Goal: Information Seeking & Learning: Learn about a topic

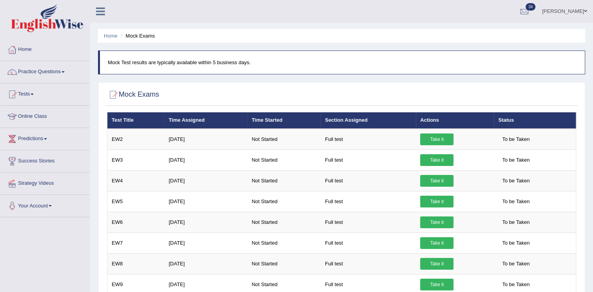
click at [40, 92] on link "Tests" at bounding box center [44, 93] width 89 height 20
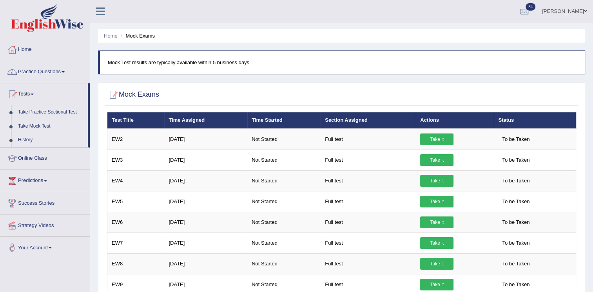
click at [27, 138] on link "History" at bounding box center [50, 140] width 73 height 14
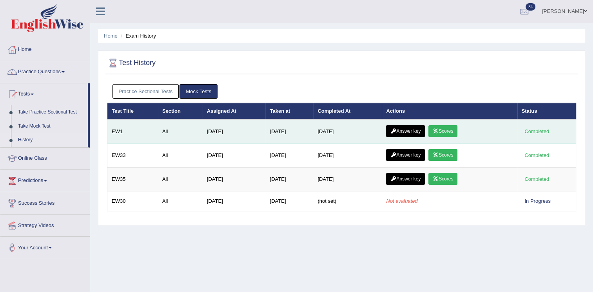
click at [401, 129] on link "Answer key" at bounding box center [405, 131] width 39 height 12
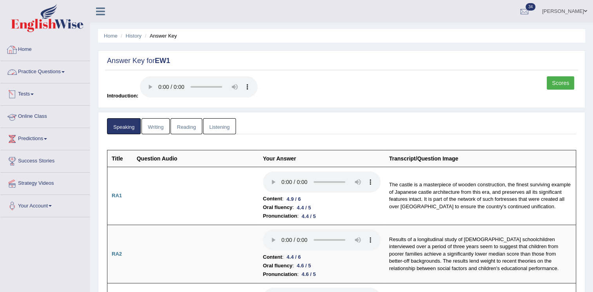
click at [36, 96] on link "Tests" at bounding box center [44, 93] width 89 height 20
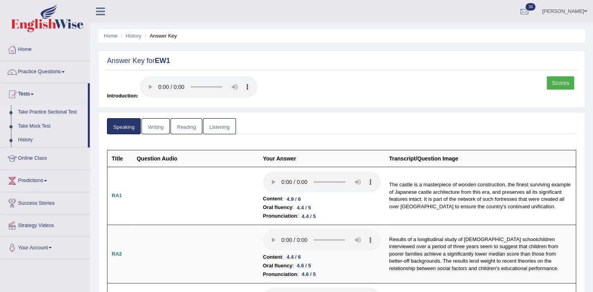
click at [45, 112] on link "Take Practice Sectional Test" at bounding box center [50, 112] width 73 height 14
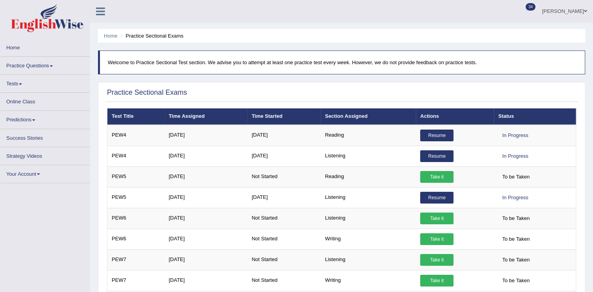
click at [383, 87] on div at bounding box center [341, 93] width 469 height 12
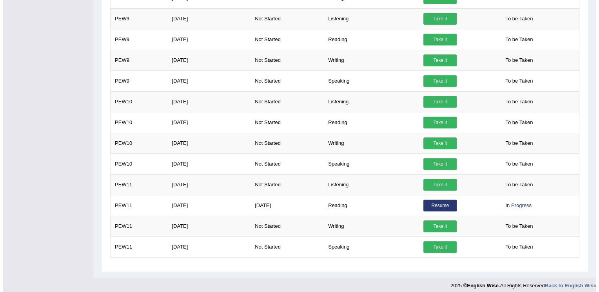
scroll to position [329, 0]
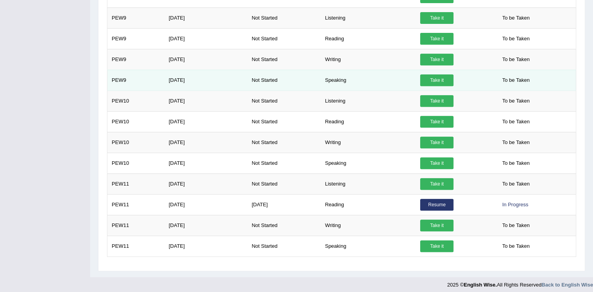
click at [433, 81] on link "Take it" at bounding box center [436, 80] width 33 height 12
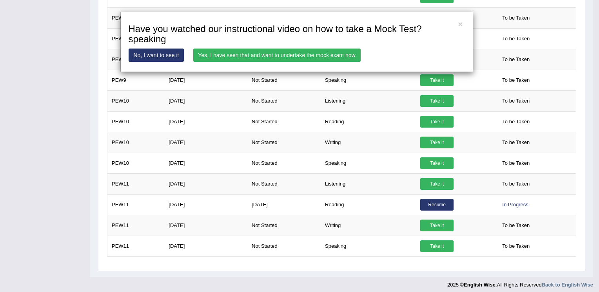
click at [244, 56] on link "Yes, I have seen that and want to undertake the mock exam now" at bounding box center [276, 55] width 167 height 13
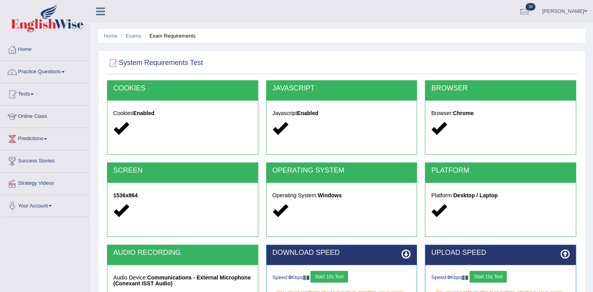
click at [340, 278] on button "Start 10s Test" at bounding box center [328, 277] width 37 height 12
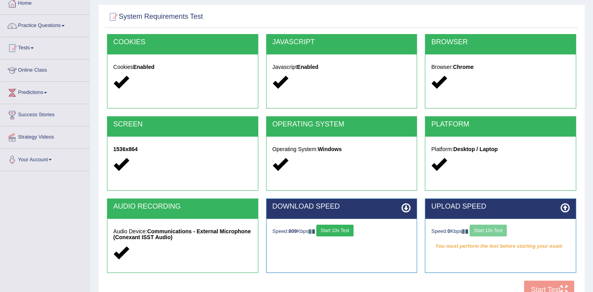
scroll to position [47, 0]
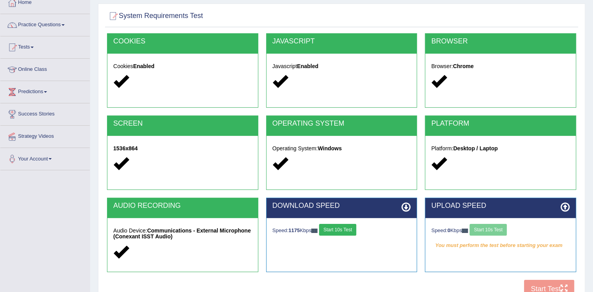
click at [342, 232] on button "Start 10s Test" at bounding box center [337, 230] width 37 height 12
click at [495, 230] on button "Start 10s Test" at bounding box center [487, 230] width 37 height 12
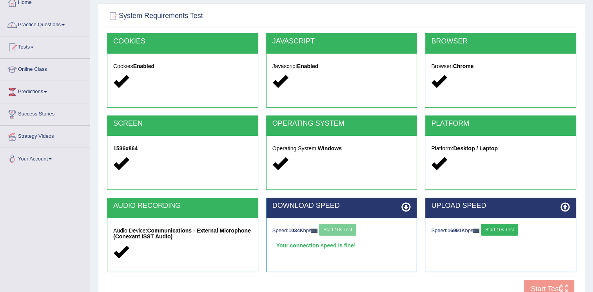
click at [501, 232] on button "Start 10s Test" at bounding box center [499, 230] width 37 height 12
click at [529, 282] on button "Start Test" at bounding box center [549, 289] width 50 height 18
click at [47, 21] on link "Practice Questions" at bounding box center [44, 24] width 89 height 20
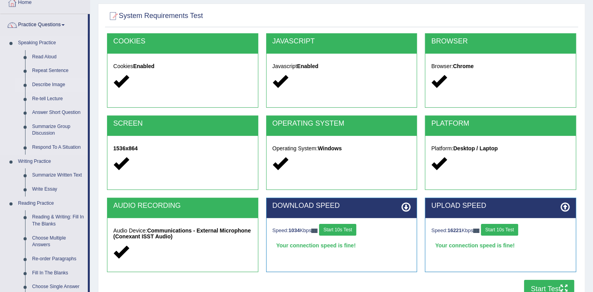
click at [51, 82] on link "Describe Image" at bounding box center [58, 85] width 59 height 14
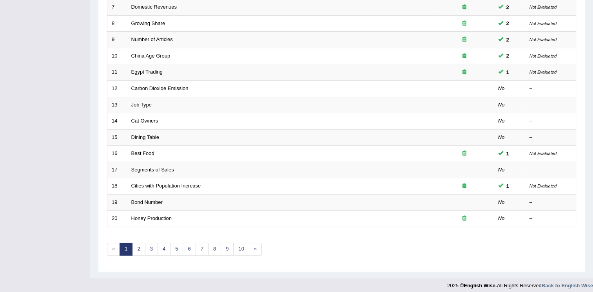
scroll to position [224, 0]
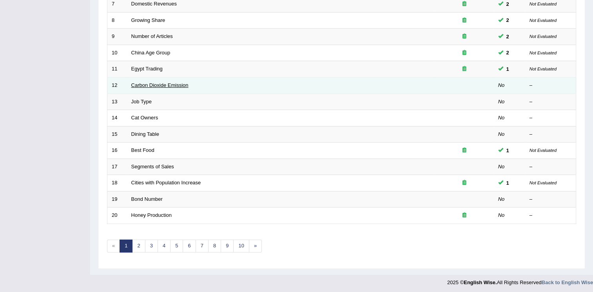
click at [167, 83] on link "Carbon Dioxide Emission" at bounding box center [159, 85] width 57 height 6
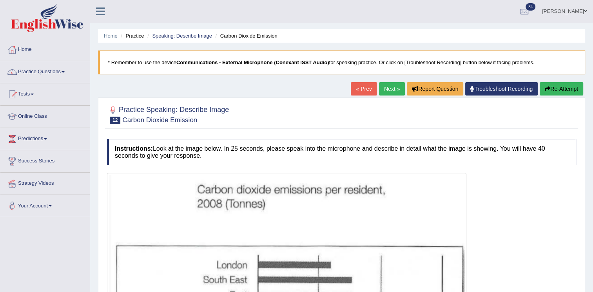
click at [115, 202] on img at bounding box center [286, 292] width 355 height 235
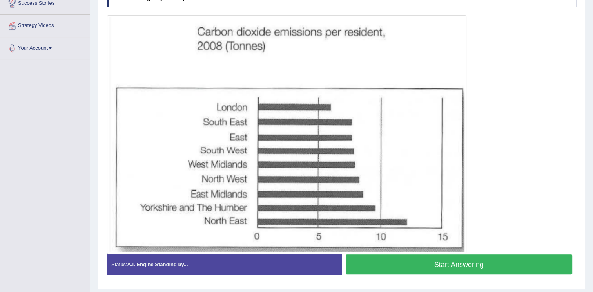
scroll to position [157, 0]
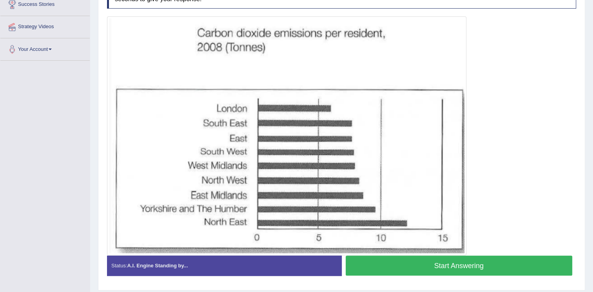
click at [380, 269] on button "Start Answering" at bounding box center [459, 266] width 227 height 20
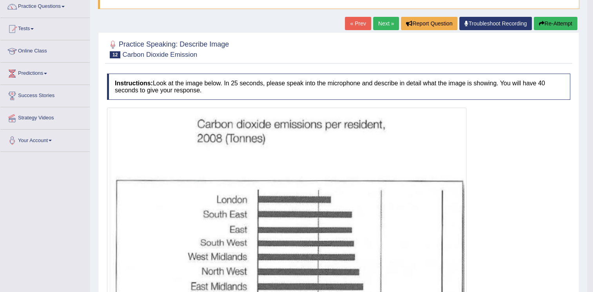
scroll to position [16, 0]
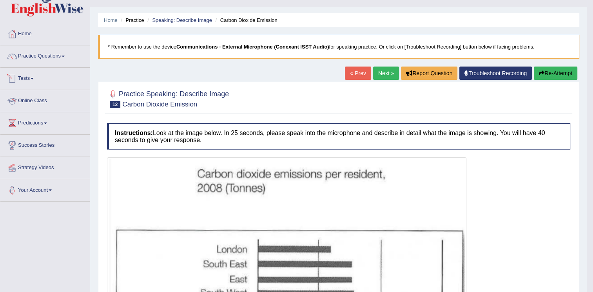
click at [31, 77] on link "Tests" at bounding box center [44, 78] width 89 height 20
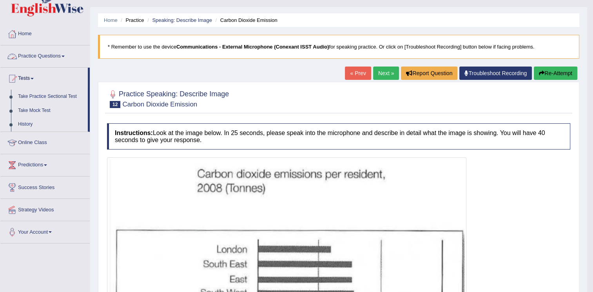
click at [53, 56] on link "Practice Questions" at bounding box center [44, 55] width 89 height 20
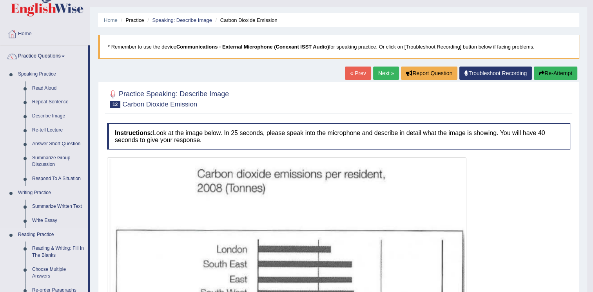
click at [75, 229] on link "Reading Practice" at bounding box center [50, 235] width 73 height 14
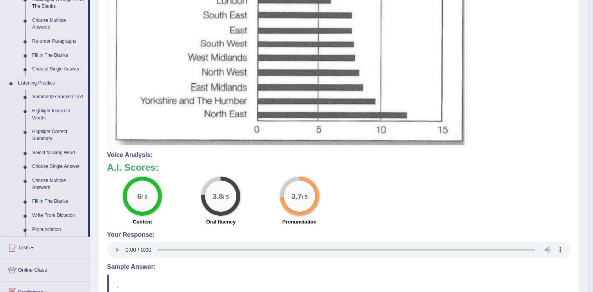
scroll to position [266, 0]
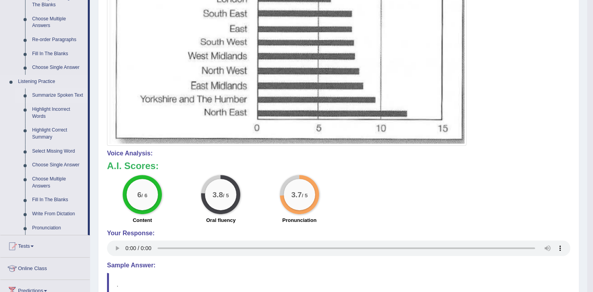
click at [69, 96] on link "Summarize Spoken Text" at bounding box center [58, 96] width 59 height 14
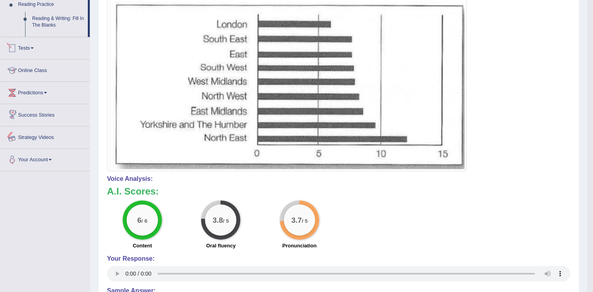
scroll to position [291, 0]
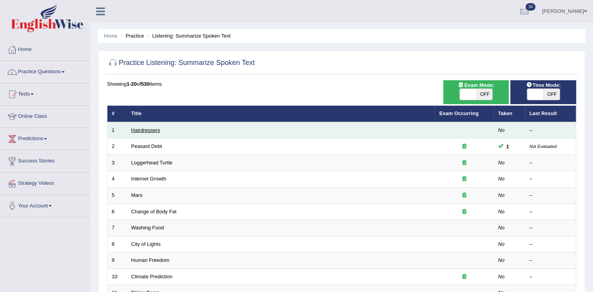
click at [143, 131] on link "Hairdressers" at bounding box center [145, 130] width 29 height 6
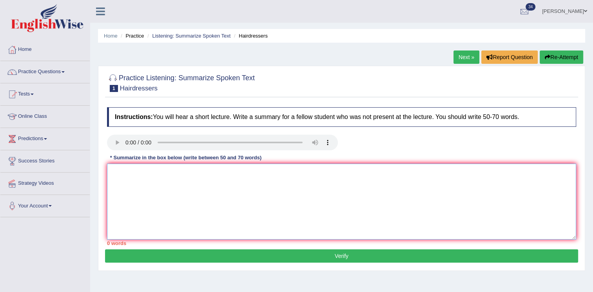
click at [128, 181] on textarea at bounding box center [341, 202] width 469 height 76
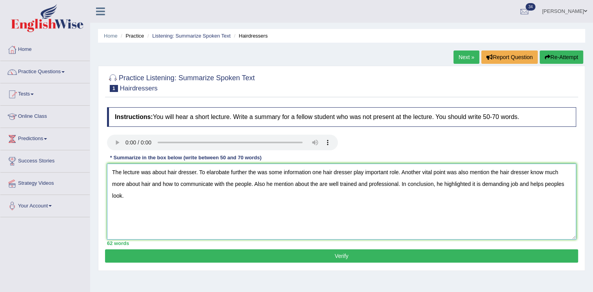
click at [321, 175] on textarea "The lecture was about hair dresser. To elarobate further the was some informati…" at bounding box center [341, 202] width 469 height 76
type textarea "The lecture was about hair dresser. To elarobate further the was some informati…"
click at [412, 253] on button "Verify" at bounding box center [341, 256] width 473 height 13
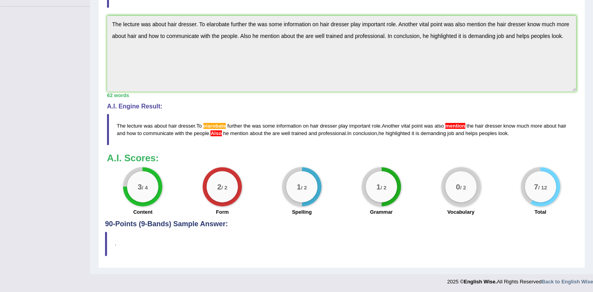
scroll to position [211, 0]
click at [456, 123] on span "mention" at bounding box center [455, 126] width 20 height 6
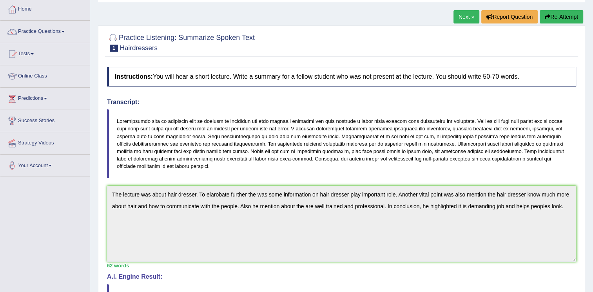
scroll to position [39, 0]
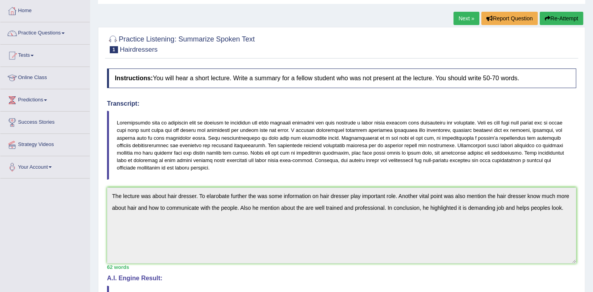
click at [470, 21] on link "Next »" at bounding box center [466, 18] width 26 height 13
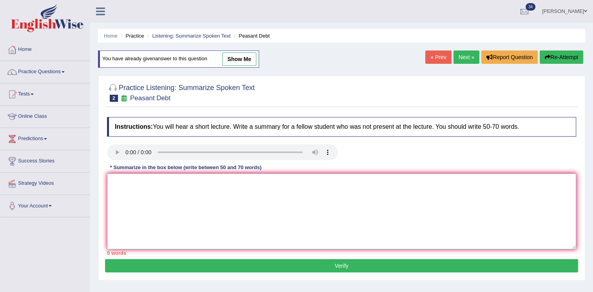
click at [329, 216] on textarea at bounding box center [341, 212] width 469 height 76
click at [126, 180] on textarea at bounding box center [341, 212] width 469 height 76
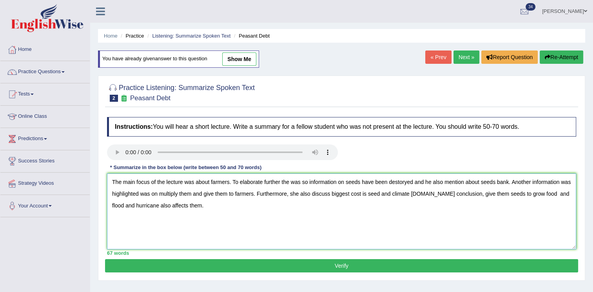
click at [425, 180] on textarea "The main focus of the lecture was about farmers. To elaborate further the was s…" at bounding box center [341, 212] width 469 height 76
type textarea "The main focus of the lecture was about farmers. To elaborate further the was s…"
click at [203, 271] on button "Verify" at bounding box center [341, 265] width 473 height 13
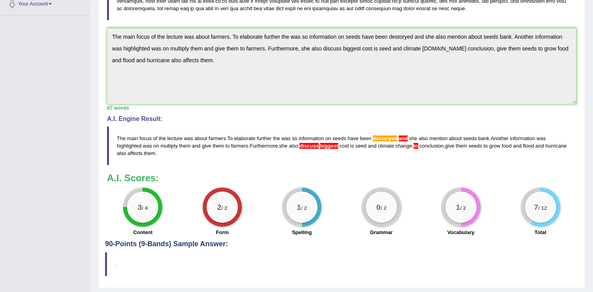
scroll to position [204, 0]
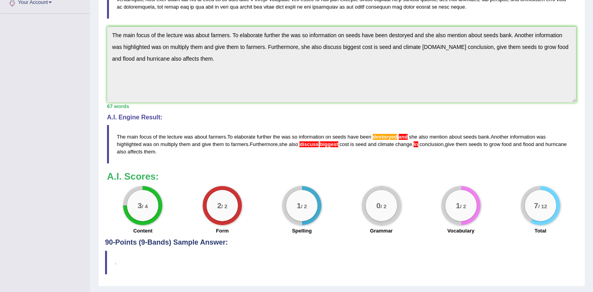
click at [431, 160] on blockquote "The main focus of the lecture was about farmers . To elaborate further the was …" at bounding box center [341, 144] width 469 height 39
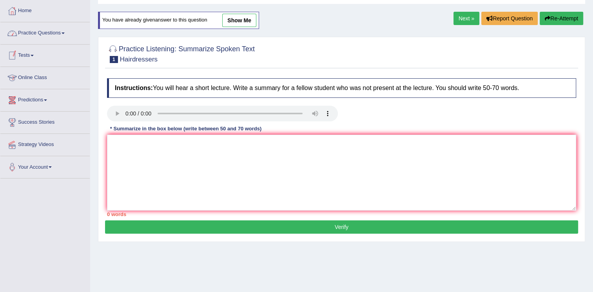
click at [36, 99] on link "Predictions" at bounding box center [44, 99] width 89 height 20
click at [34, 76] on link "Online Class" at bounding box center [44, 77] width 89 height 20
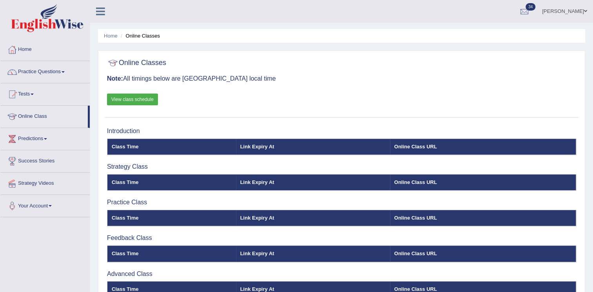
click at [33, 69] on link "Practice Questions" at bounding box center [44, 71] width 89 height 20
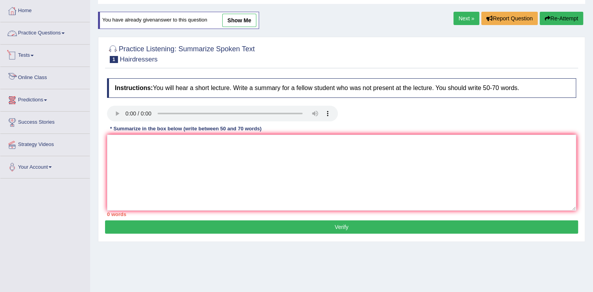
scroll to position [39, 0]
click at [30, 53] on link "Tests" at bounding box center [44, 55] width 89 height 20
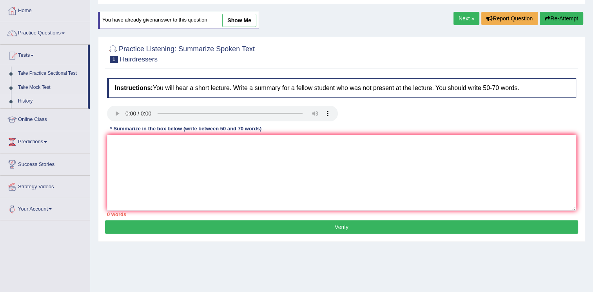
click at [24, 103] on link "History" at bounding box center [50, 101] width 73 height 14
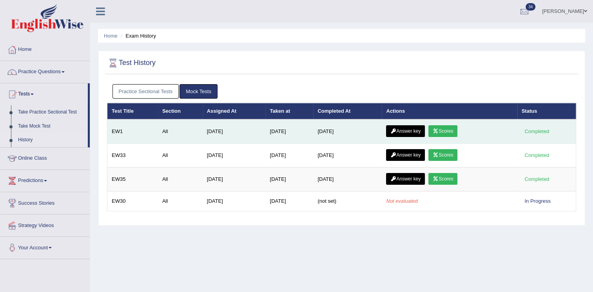
click at [437, 131] on icon at bounding box center [436, 131] width 6 height 5
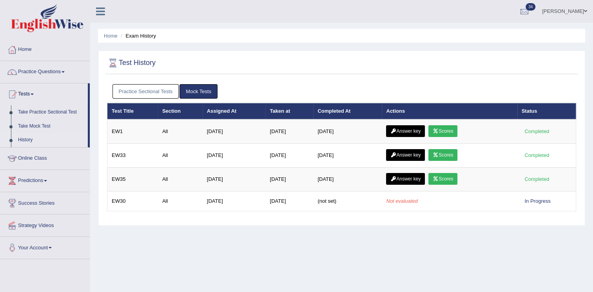
click at [191, 92] on link "Mock Tests" at bounding box center [198, 91] width 38 height 14
click at [160, 88] on link "Practice Sectional Tests" at bounding box center [145, 91] width 67 height 14
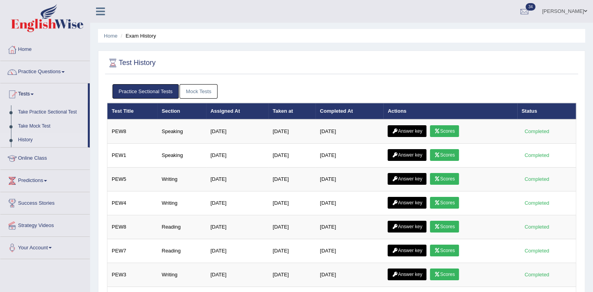
click at [186, 91] on link "Mock Tests" at bounding box center [198, 91] width 38 height 14
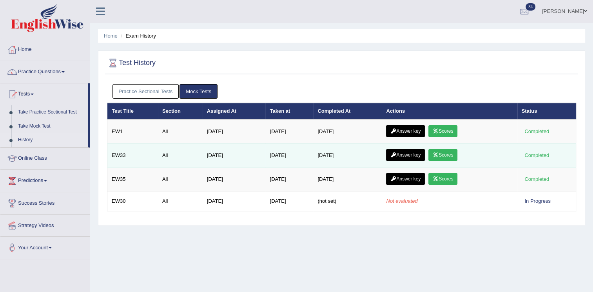
click at [415, 159] on link "Answer key" at bounding box center [405, 155] width 39 height 12
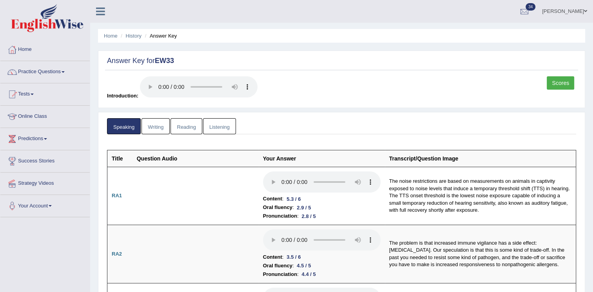
click at [556, 81] on link "Scores" at bounding box center [560, 82] width 27 height 13
click at [158, 125] on link "Writing" at bounding box center [155, 126] width 28 height 16
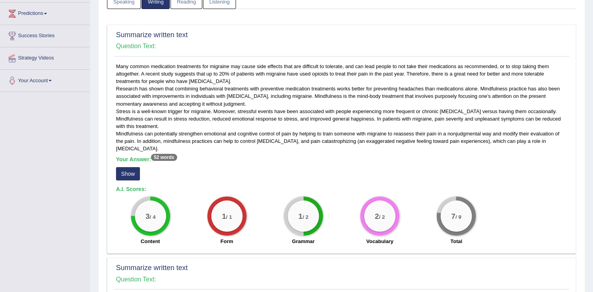
scroll to position [141, 0]
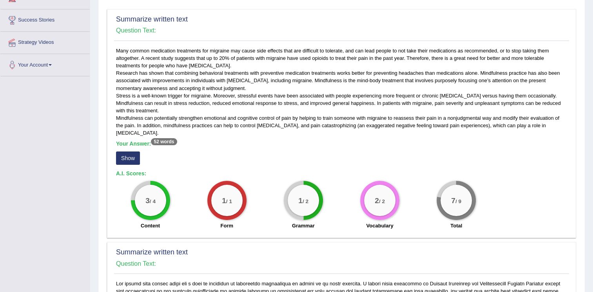
click at [134, 154] on button "Show" at bounding box center [128, 158] width 24 height 13
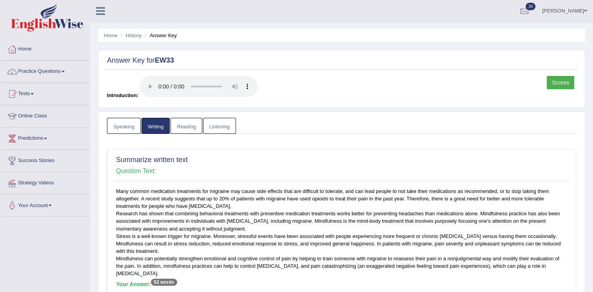
scroll to position [0, 0]
click at [194, 124] on link "Reading" at bounding box center [185, 126] width 31 height 16
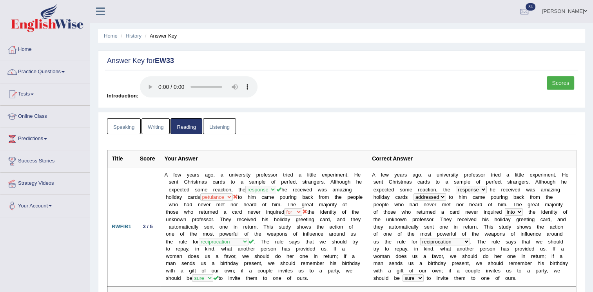
click at [208, 125] on link "Listening" at bounding box center [219, 126] width 33 height 16
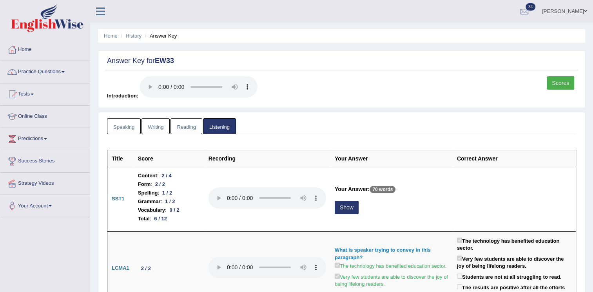
click at [161, 123] on link "Writing" at bounding box center [155, 126] width 28 height 16
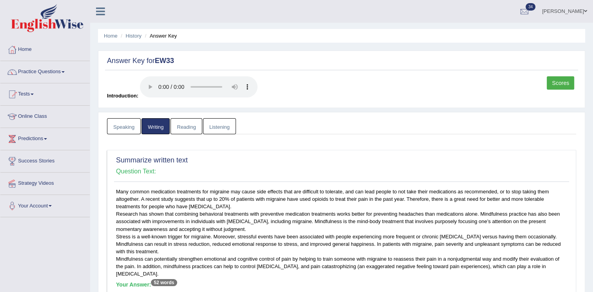
click at [130, 127] on link "Speaking" at bounding box center [124, 126] width 34 height 16
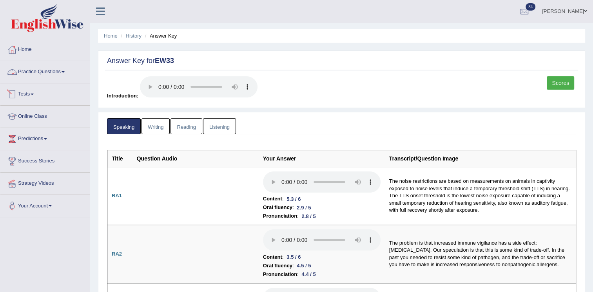
click at [60, 73] on link "Practice Questions" at bounding box center [44, 71] width 89 height 20
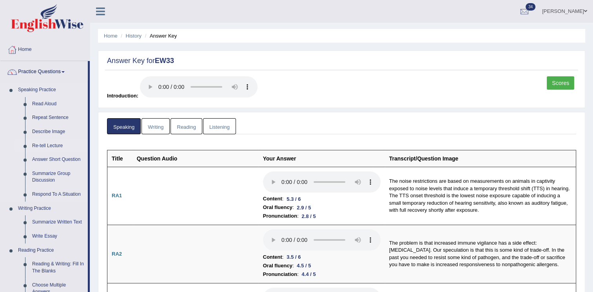
click at [47, 149] on link "Re-tell Lecture" at bounding box center [58, 146] width 59 height 14
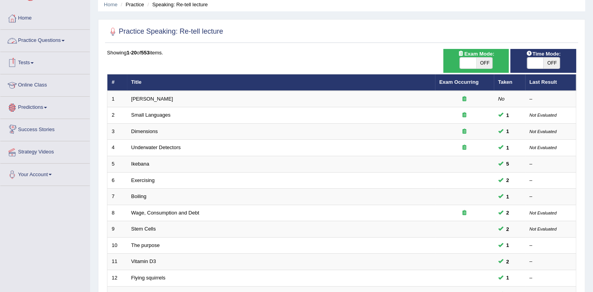
click at [49, 40] on link "Practice Questions" at bounding box center [44, 40] width 89 height 20
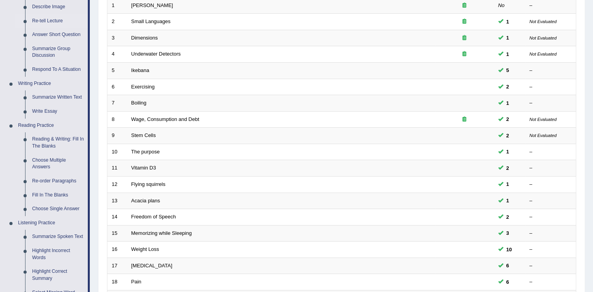
scroll to position [125, 0]
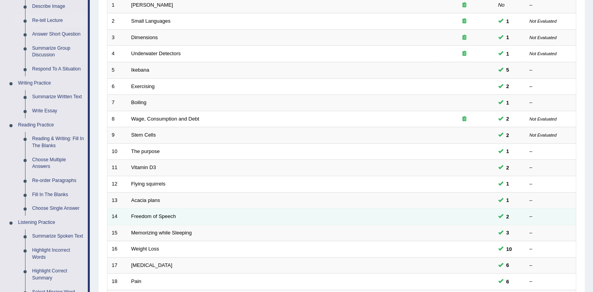
click at [522, 219] on td "2" at bounding box center [509, 217] width 31 height 16
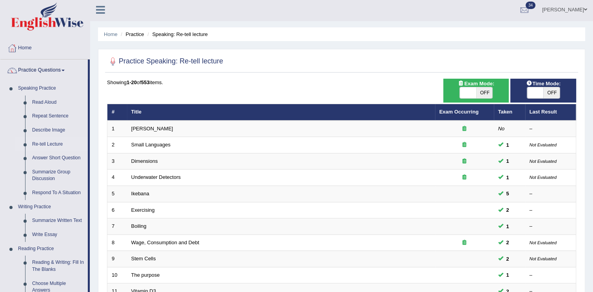
scroll to position [0, 0]
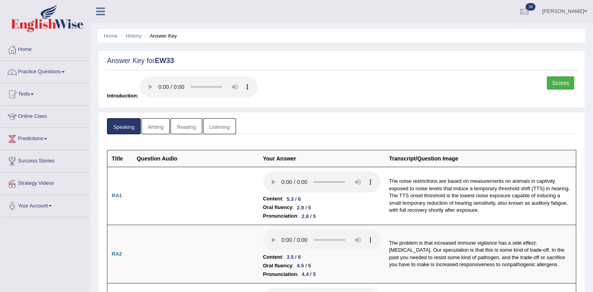
click at [214, 130] on link "Listening" at bounding box center [219, 126] width 33 height 16
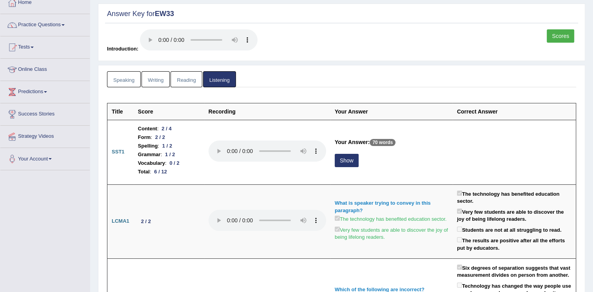
scroll to position [63, 0]
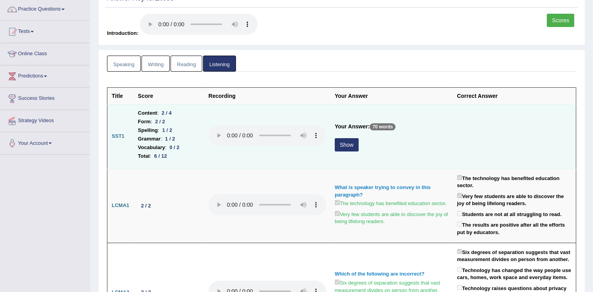
click at [350, 145] on button "Show" at bounding box center [347, 144] width 24 height 13
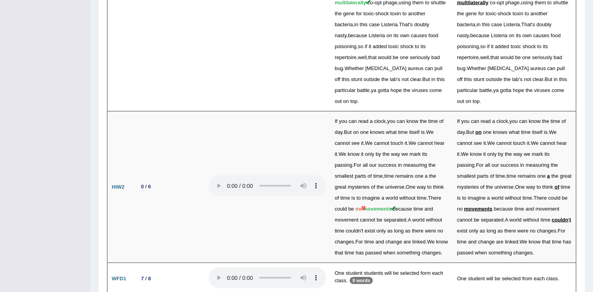
scroll to position [1517, 0]
